Goal: Navigation & Orientation: Find specific page/section

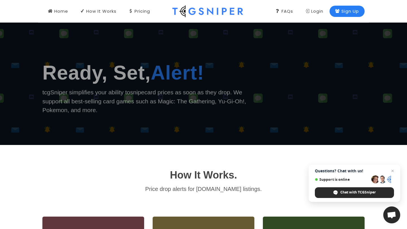
scroll to position [80, 0]
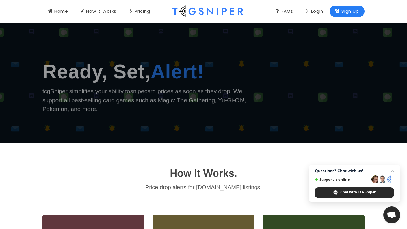
click at [391, 169] on span "Close chat" at bounding box center [392, 171] width 7 height 7
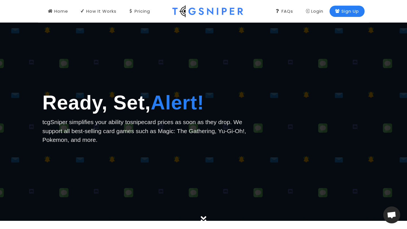
scroll to position [0, 0]
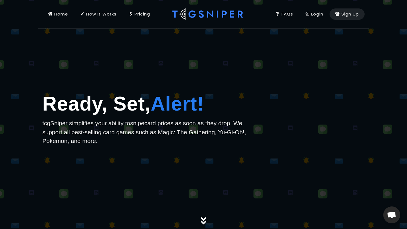
click at [131, 18] on link "Pricing" at bounding box center [139, 14] width 33 height 28
click at [174, 91] on h1 "Ready, Set, Alert!" at bounding box center [148, 104] width 212 height 30
click at [135, 14] on div "Pricing" at bounding box center [139, 14] width 22 height 6
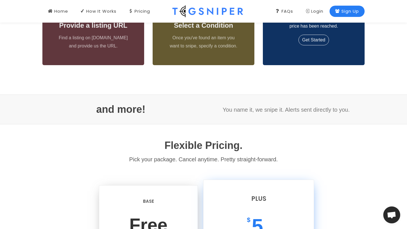
scroll to position [311, 0]
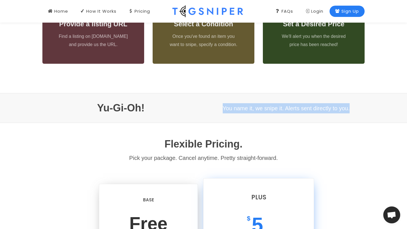
drag, startPoint x: 353, startPoint y: 111, endPoint x: 223, endPoint y: 111, distance: 130.1
click at [223, 111] on p "You name it, we snipe it. Alerts sent directly to you." at bounding box center [286, 108] width 157 height 10
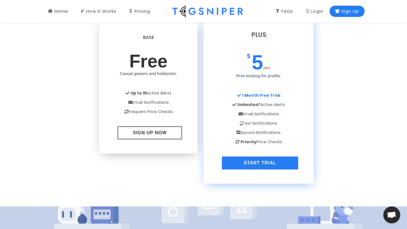
scroll to position [466, 0]
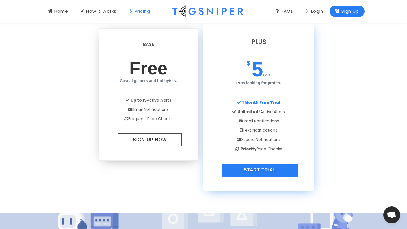
click at [0, 0] on img at bounding box center [0, 0] width 0 height 0
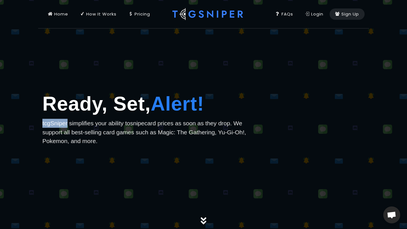
drag, startPoint x: 41, startPoint y: 125, endPoint x: 68, endPoint y: 125, distance: 26.8
click at [68, 125] on div "Ready, Set, Alert! tcgSniper simplifies your ability to snipe card prices as so…" at bounding box center [148, 124] width 220 height 71
click at [129, 72] on div at bounding box center [203, 114] width 407 height 229
click at [285, 16] on div "FAQs" at bounding box center [284, 14] width 18 height 6
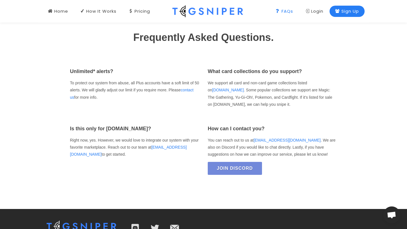
scroll to position [887, 0]
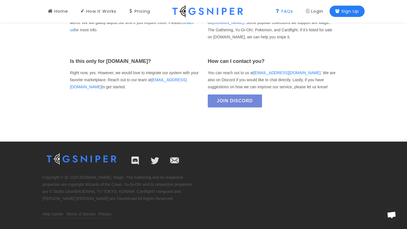
click at [273, 112] on div "Unlimited* alerts? To protect our system from abuse, all Plus accounts have a s…" at bounding box center [203, 59] width 330 height 119
click at [234, 100] on span "Join Discord" at bounding box center [240, 101] width 36 height 13
